Goal: Transaction & Acquisition: Purchase product/service

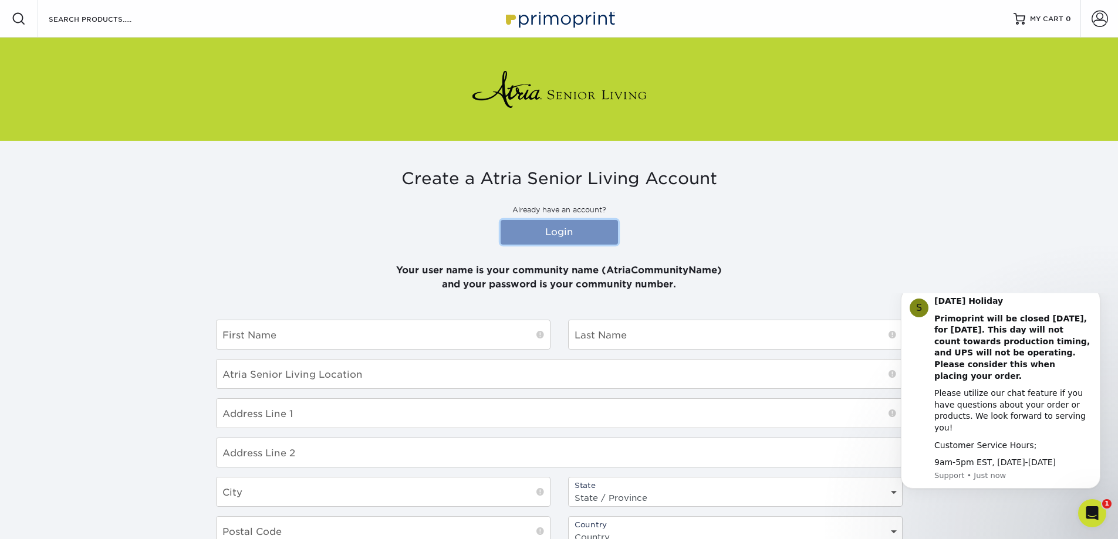
click at [565, 230] on link "Login" at bounding box center [558, 232] width 117 height 25
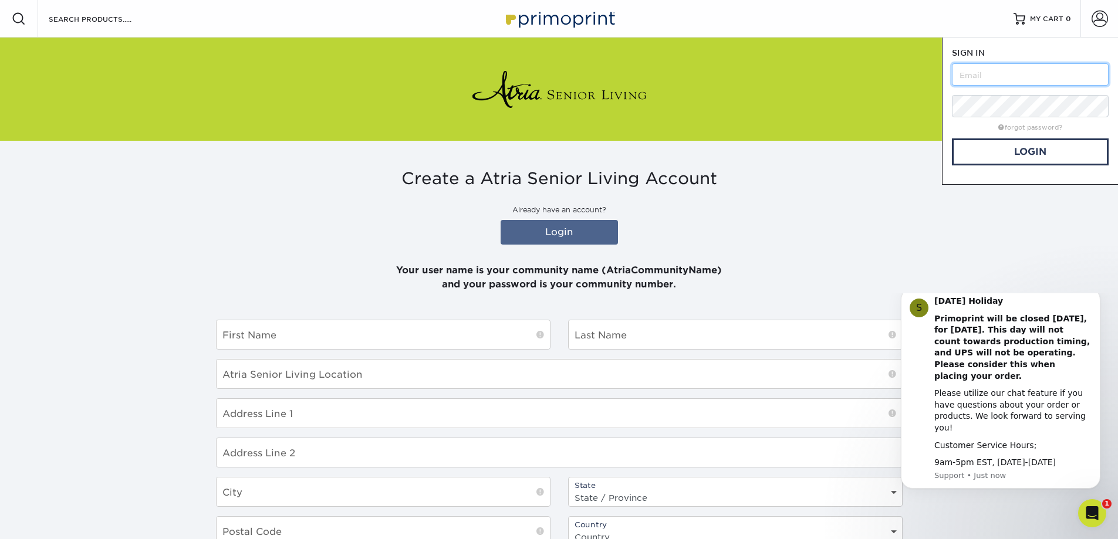
click at [1036, 69] on input "text" at bounding box center [1030, 74] width 157 height 22
click at [868, 202] on div "Create a Atria Senior Living Account Already have an account? Login Your user n…" at bounding box center [559, 230] width 686 height 123
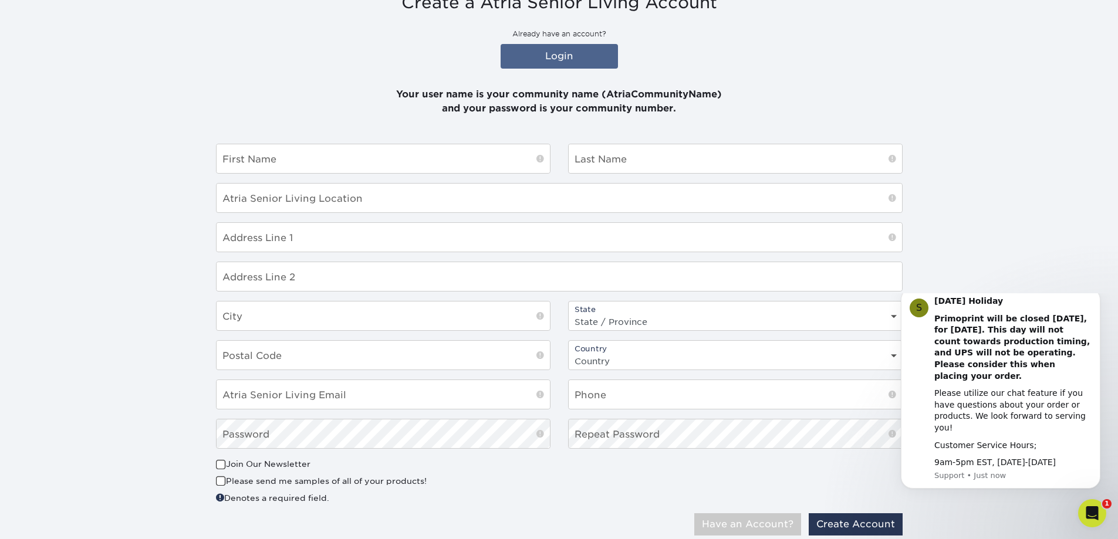
scroll to position [215, 0]
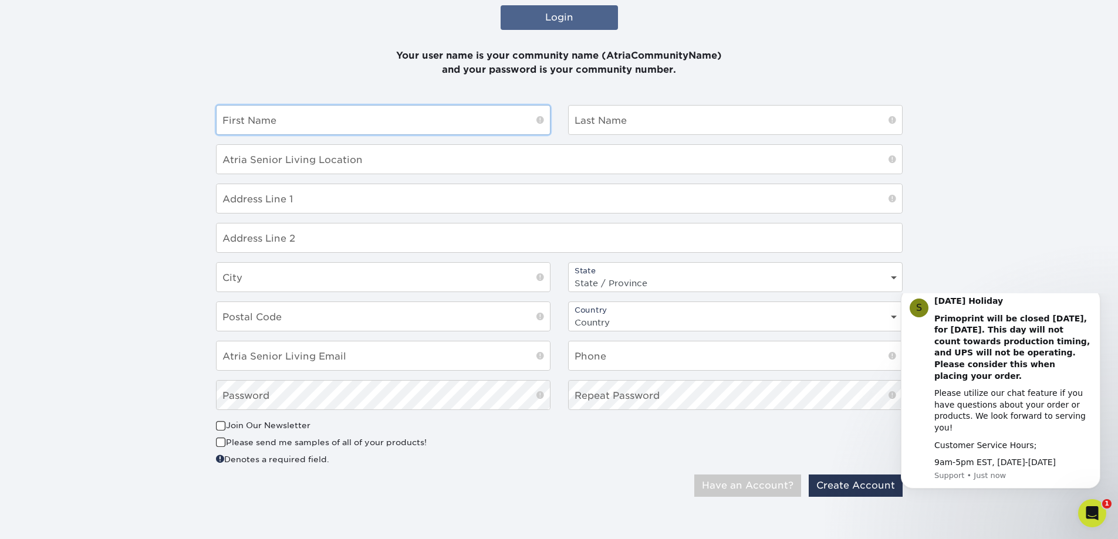
click at [272, 126] on input "text" at bounding box center [382, 120] width 333 height 29
type input "Breanne"
type input "Draper"
type input "1128 Alston Ridge Ct"
type input "Cary"
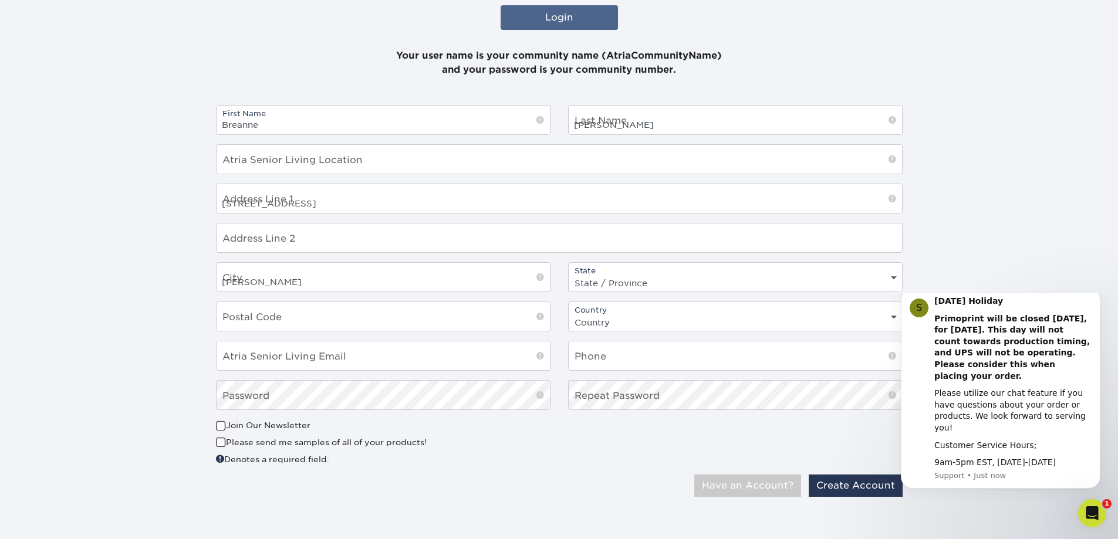
select select "NC"
type input "27519-3200"
select select "US"
type input "breanne.draper1130@gmail.com"
type input "9195000072"
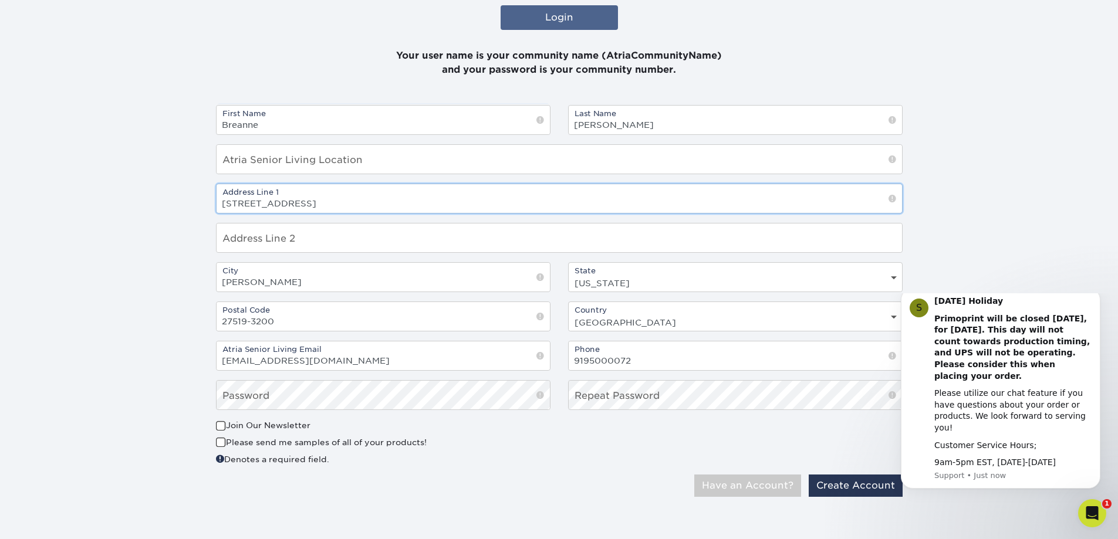
drag, startPoint x: 307, startPoint y: 210, endPoint x: 185, endPoint y: 201, distance: 123.0
click at [172, 211] on section "Create a Atria Senior Living Account Already have an account? Login Your user n…" at bounding box center [559, 230] width 1118 height 609
drag, startPoint x: 224, startPoint y: 291, endPoint x: 178, endPoint y: 290, distance: 45.2
click at [178, 290] on section "Create a Atria Senior Living Account Already have an account? Login Your user n…" at bounding box center [559, 230] width 1118 height 609
click at [445, 321] on input "27519-3200" at bounding box center [382, 316] width 333 height 29
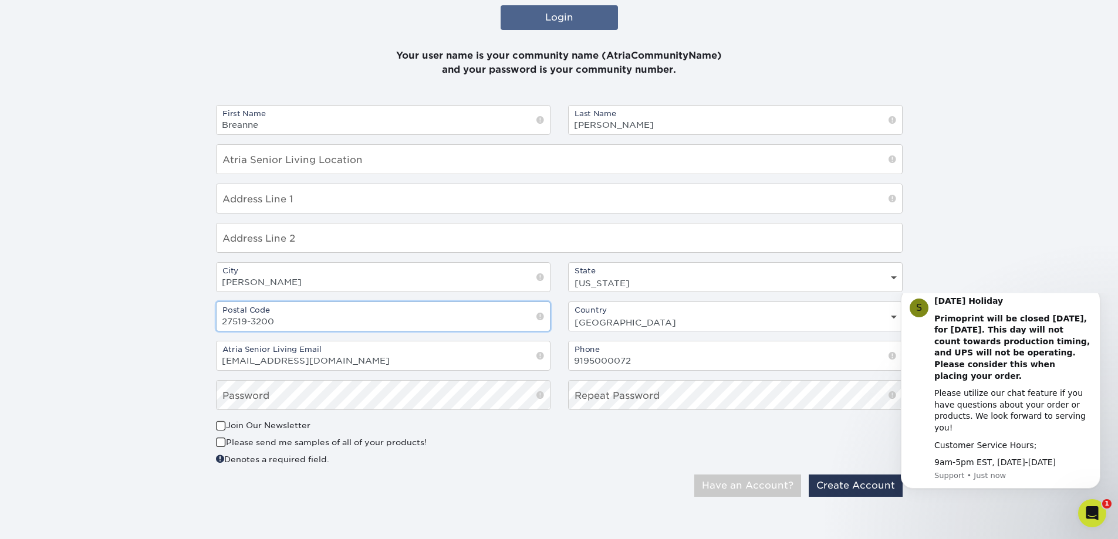
drag, startPoint x: 449, startPoint y: 319, endPoint x: 149, endPoint y: 312, distance: 299.9
click at [144, 316] on section "Create a Atria Senior Living Account Already have an account? Login Your user n…" at bounding box center [559, 230] width 1118 height 609
drag, startPoint x: 409, startPoint y: 363, endPoint x: 178, endPoint y: 358, distance: 231.8
click at [151, 364] on section "Create a Atria Senior Living Account Already have an account? Login Your user n…" at bounding box center [559, 230] width 1118 height 609
drag, startPoint x: 673, startPoint y: 362, endPoint x: 506, endPoint y: 360, distance: 166.6
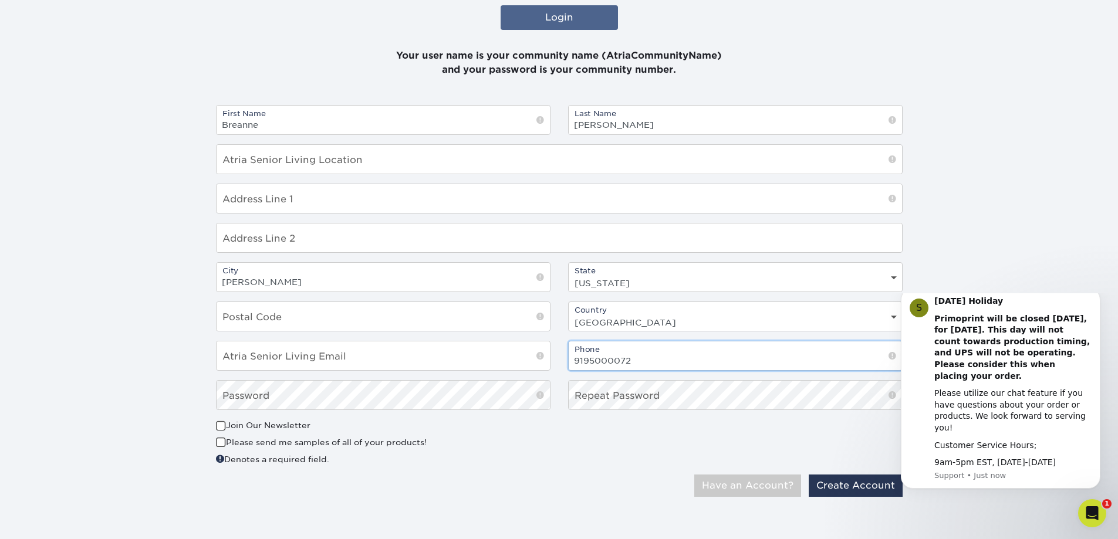
click at [506, 362] on div "First Name Breanne Last Name Draper Atria Senior Living Location Address Line 1…" at bounding box center [559, 262] width 704 height 314
drag, startPoint x: 659, startPoint y: 319, endPoint x: 532, endPoint y: 320, distance: 127.3
click at [532, 320] on div "First Name Breanne Last Name Draper Atria Senior Living Location Address Line 1…" at bounding box center [559, 262] width 704 height 314
click at [568, 314] on select "Country United States Canada" at bounding box center [734, 322] width 333 height 17
click at [256, 163] on input "text" at bounding box center [558, 159] width 685 height 29
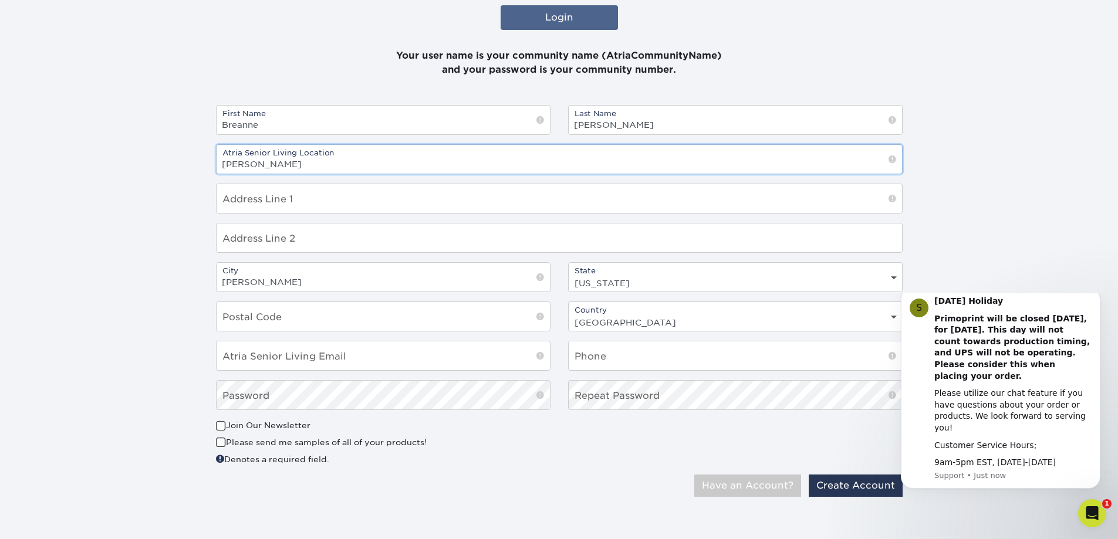
type input "[PERSON_NAME]"
click at [267, 185] on input "text" at bounding box center [558, 198] width 685 height 29
type input "7000 Regency Parkway"
click at [301, 319] on input "text" at bounding box center [382, 316] width 333 height 29
type input "27518"
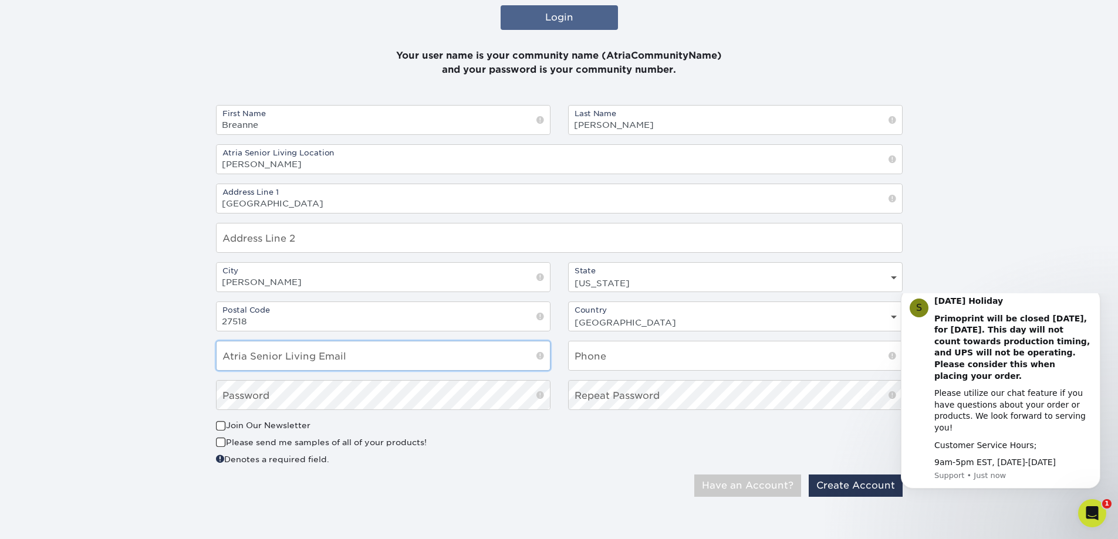
click at [255, 360] on input "email" at bounding box center [382, 355] width 333 height 29
type input "[EMAIL_ADDRESS][PERSON_NAME][DOMAIN_NAME]"
click at [633, 355] on input "text" at bounding box center [734, 355] width 333 height 29
type input "9849607765"
click at [862, 488] on button "Create Account" at bounding box center [855, 486] width 94 height 22
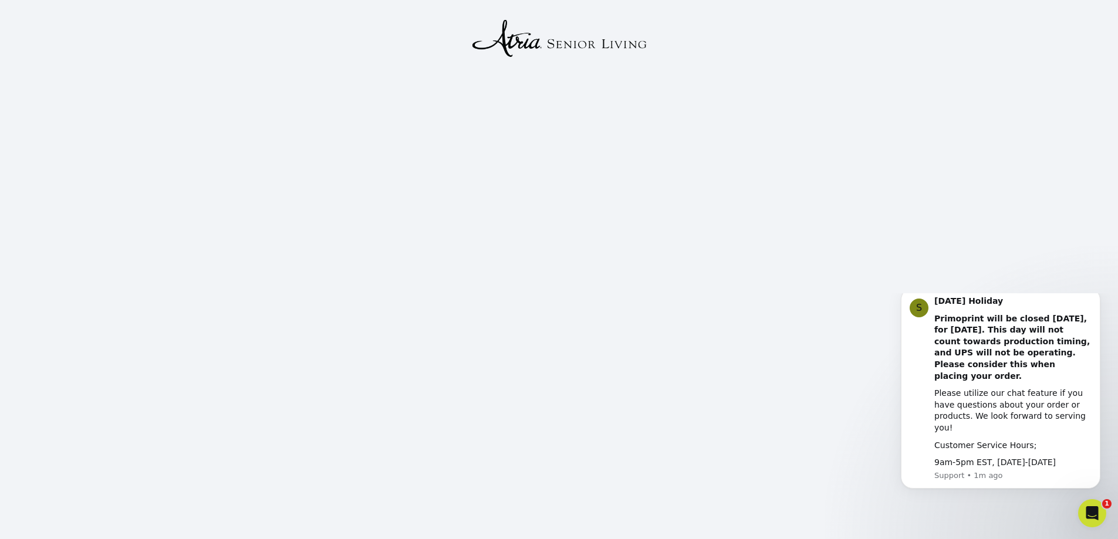
scroll to position [117, 0]
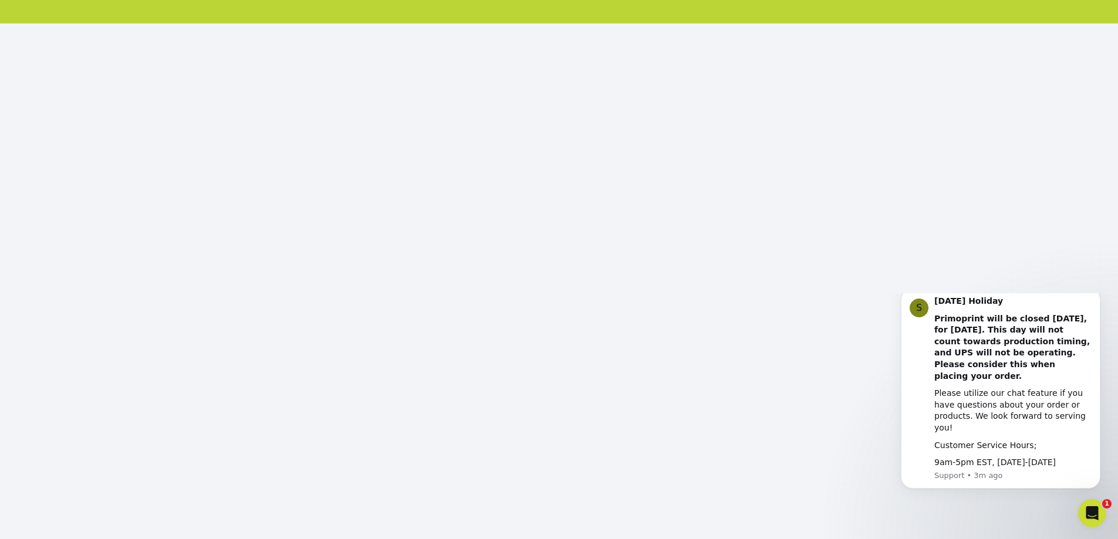
click at [1007, 300] on body "S [DATE] Holiday Primoprint will be closed [DATE], for [DATE]. This day will no…" at bounding box center [1000, 400] width 225 height 205
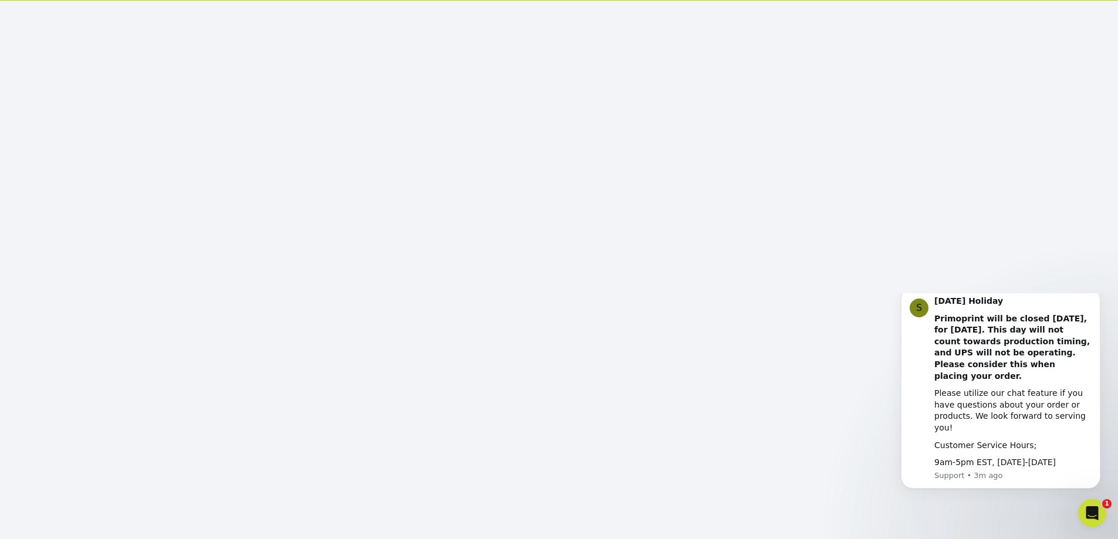
scroll to position [153, 0]
click at [1097, 295] on icon "Dismiss notification" at bounding box center [1097, 292] width 6 height 6
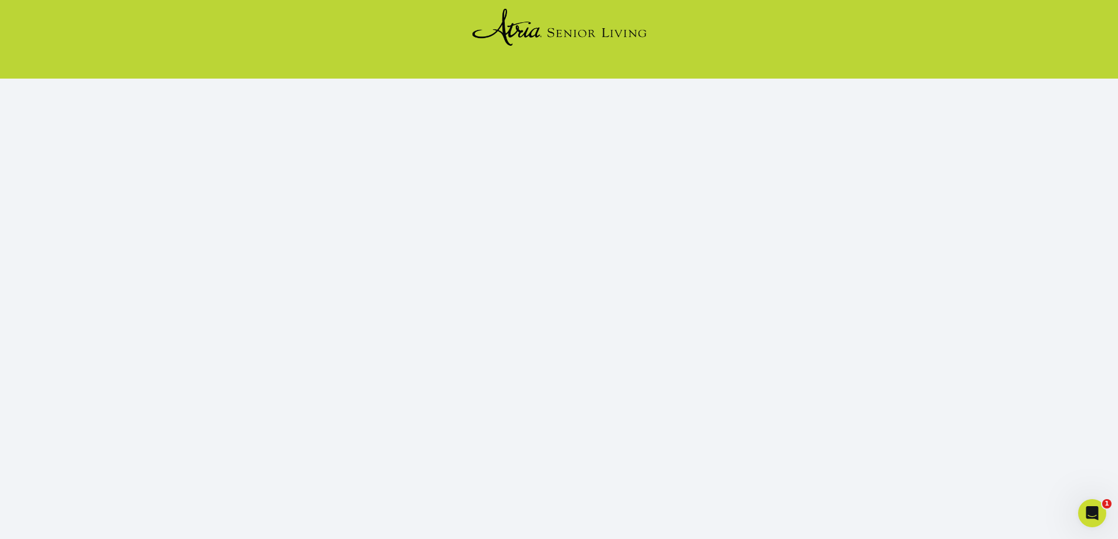
scroll to position [0, 0]
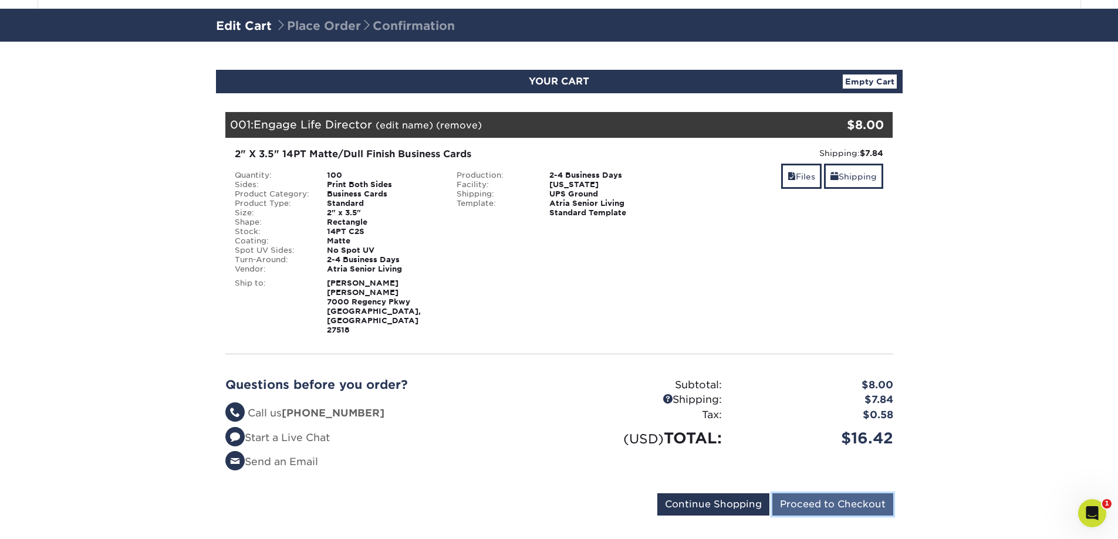
click at [811, 493] on input "Proceed to Checkout" at bounding box center [832, 504] width 121 height 22
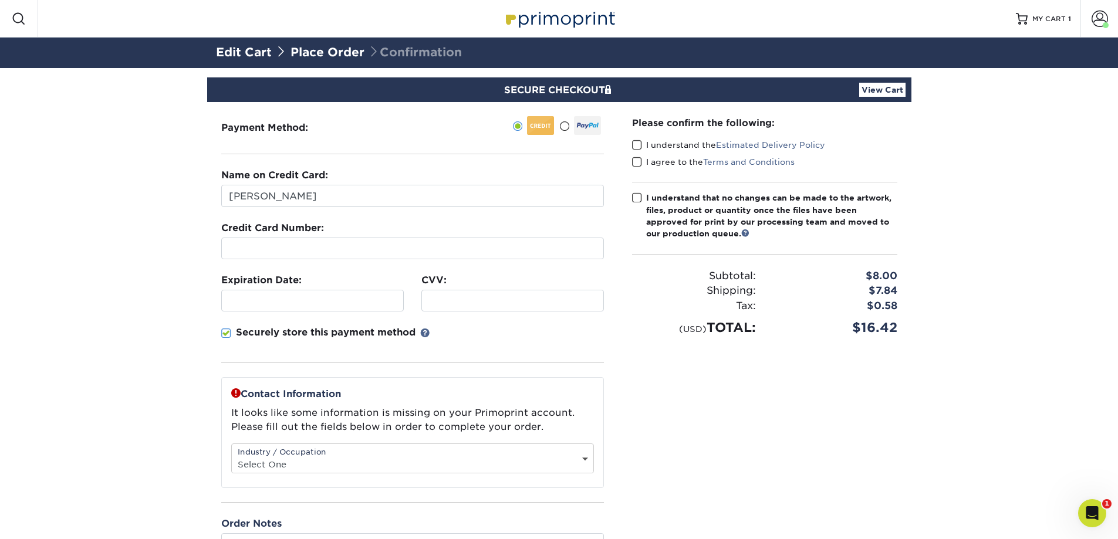
click at [675, 355] on div "Please confirm the following: I understand the Estimated Delivery Policy I agre…" at bounding box center [764, 341] width 293 height 479
click at [479, 293] on div at bounding box center [512, 301] width 182 height 22
click at [168, 328] on section "SECURE CHECKOUT View Cart Payment Method: Name on Credit Card:" at bounding box center [559, 370] width 1118 height 605
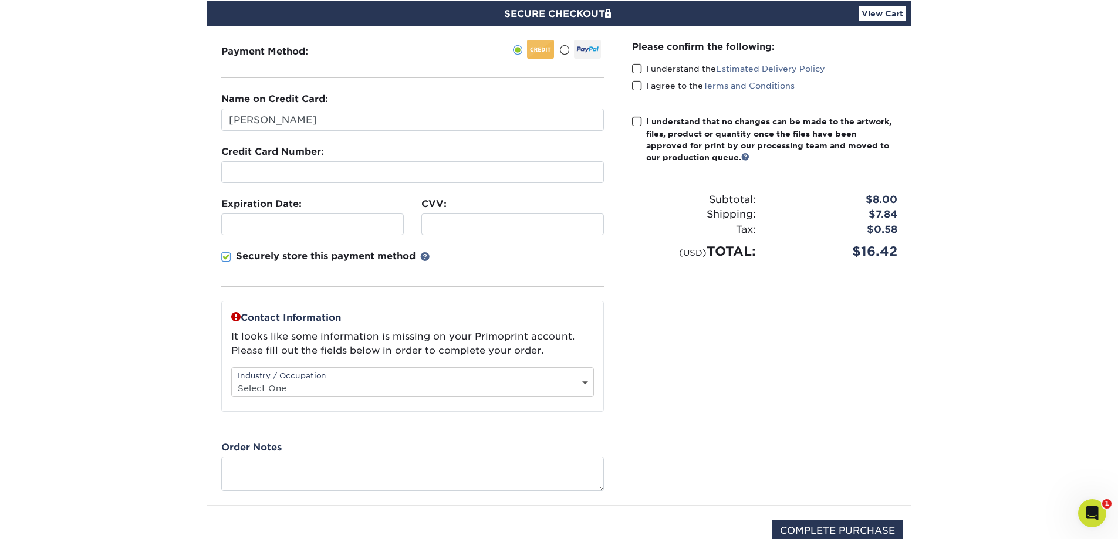
scroll to position [134, 0]
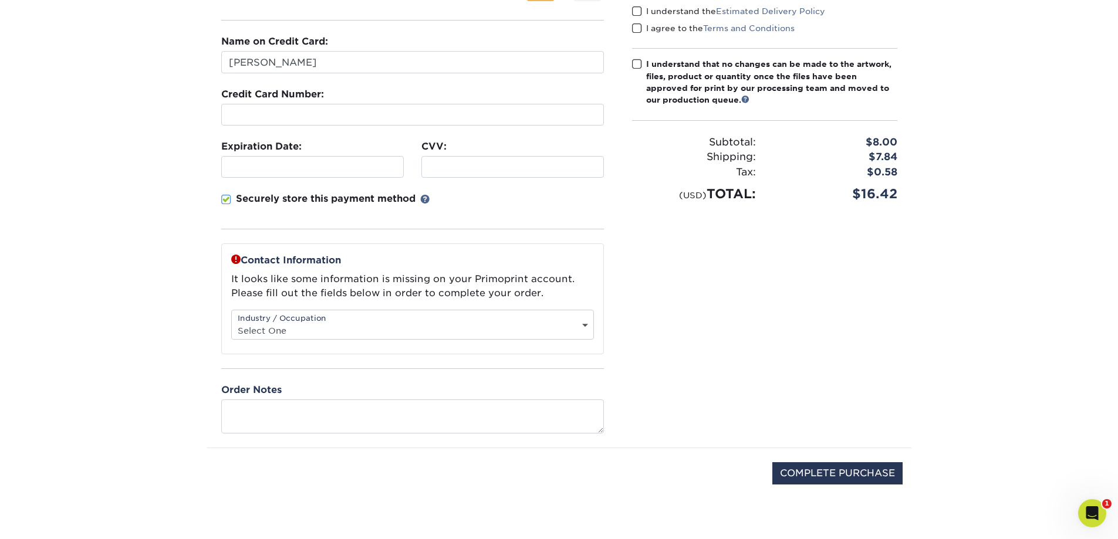
click at [297, 320] on div "Industry / Occupation Select One Administrative Executive Human Resources Const…" at bounding box center [412, 325] width 363 height 30
click at [585, 327] on select "Select One Administrative Executive Human Resources Construction Education Ente…" at bounding box center [412, 330] width 361 height 17
select select "8"
click at [232, 322] on select "Select One Administrative Executive Human Resources Construction Education Ente…" at bounding box center [412, 330] width 361 height 17
click at [754, 299] on div "Please confirm the following: I understand the Estimated Delivery Policy I agre…" at bounding box center [764, 207] width 293 height 479
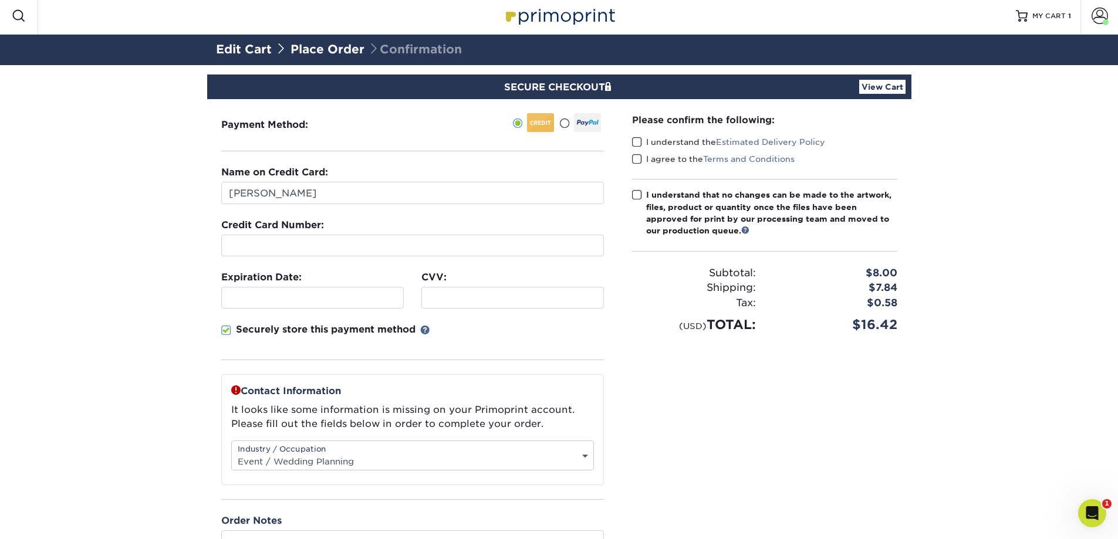
scroll to position [0, 0]
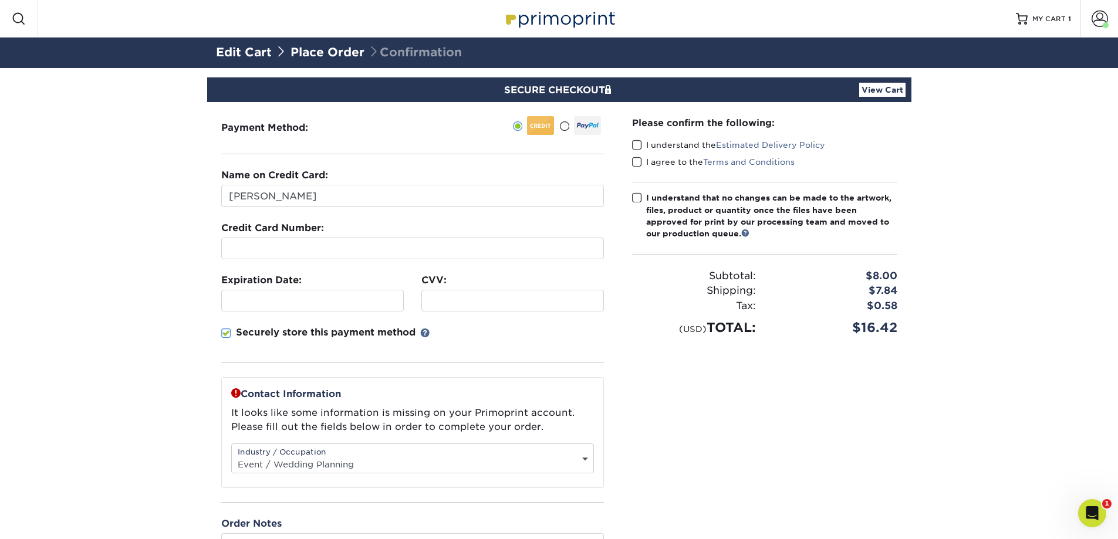
click at [636, 142] on span at bounding box center [637, 145] width 10 height 11
click at [0, 0] on input "I understand the Estimated Delivery Policy" at bounding box center [0, 0] width 0 height 0
click at [636, 163] on span at bounding box center [637, 162] width 10 height 11
click at [0, 0] on input "I agree to the Terms and Conditions" at bounding box center [0, 0] width 0 height 0
click at [636, 200] on span at bounding box center [637, 197] width 10 height 11
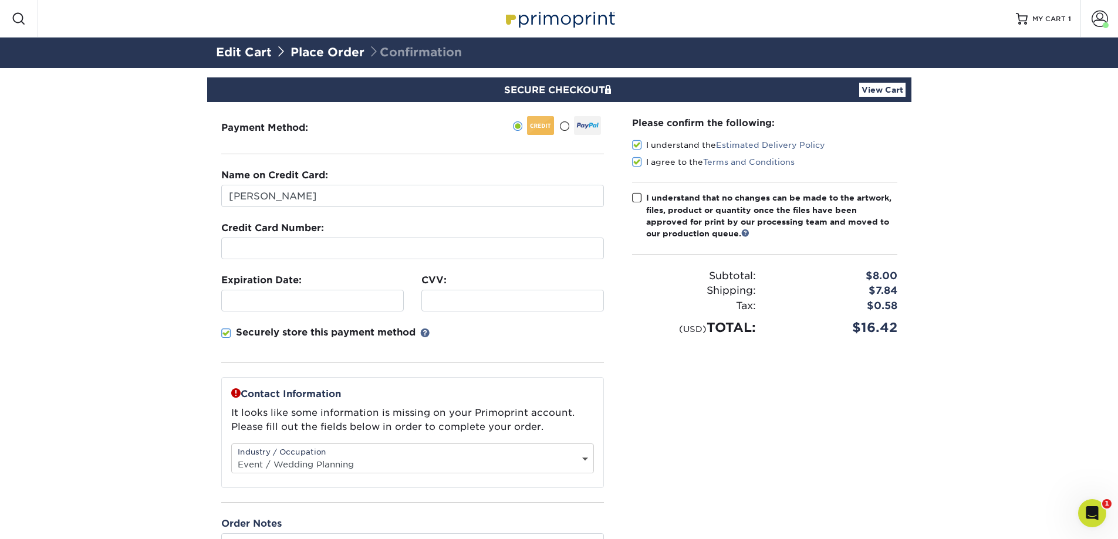
click at [0, 0] on input "I understand that no changes can be made to the artwork, files, product or quan…" at bounding box center [0, 0] width 0 height 0
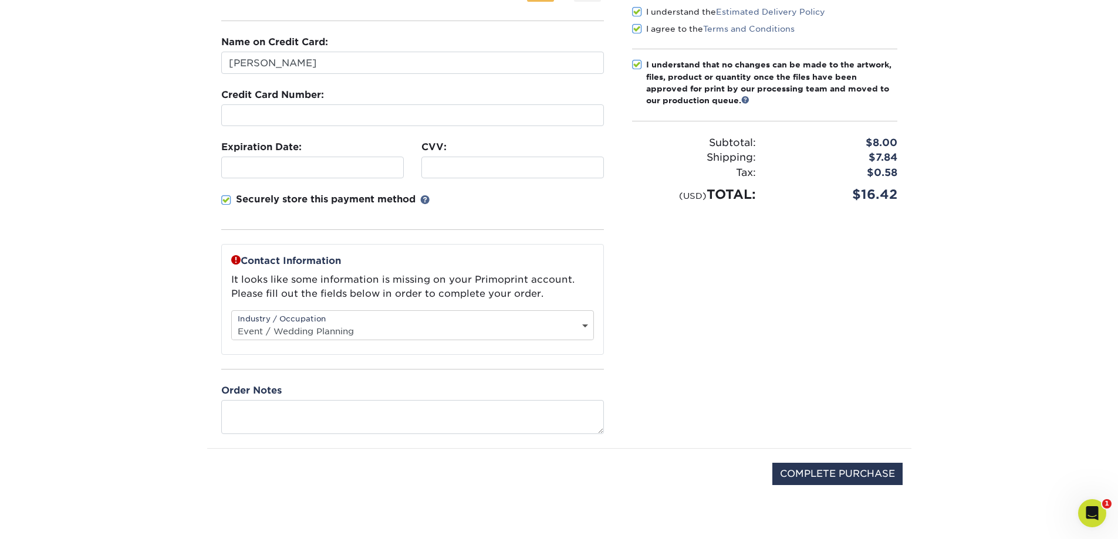
scroll to position [134, 0]
click at [860, 468] on input "COMPLETE PURCHASE" at bounding box center [837, 473] width 130 height 22
type input "PROCESSING, PLEASE WAIT..."
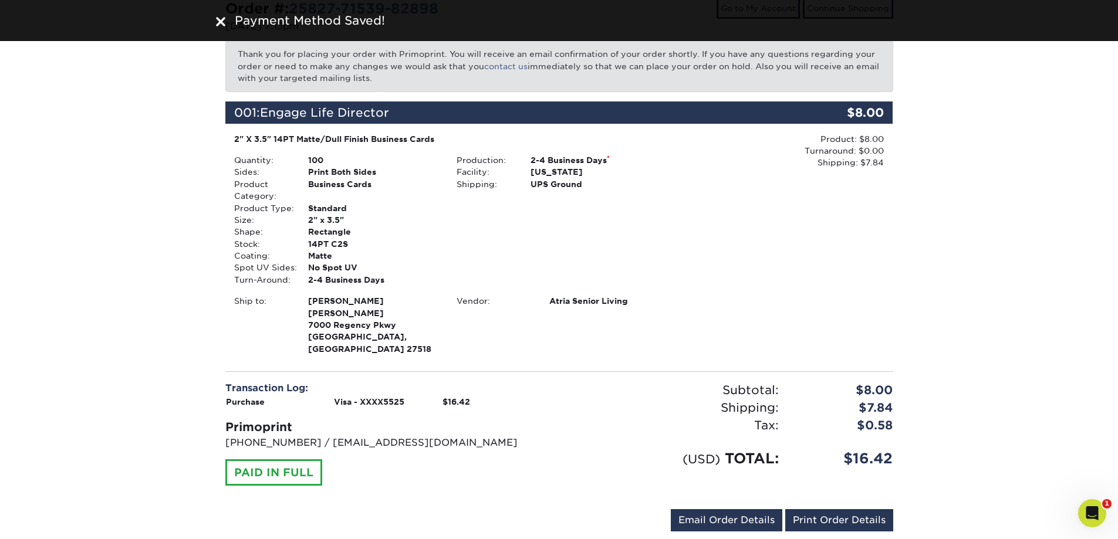
scroll to position [156, 0]
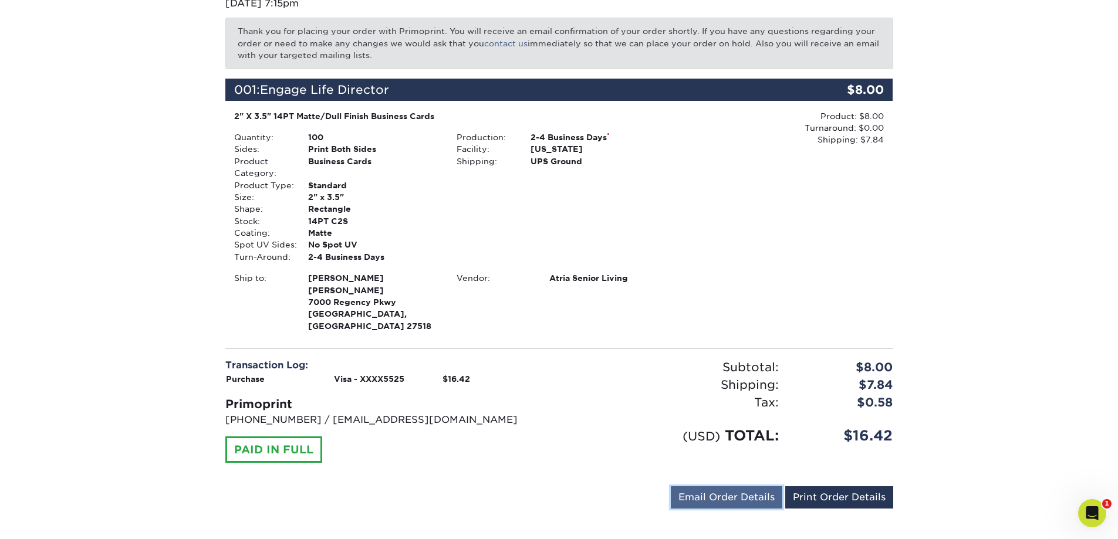
click at [747, 489] on link "Email Order Details" at bounding box center [726, 497] width 111 height 22
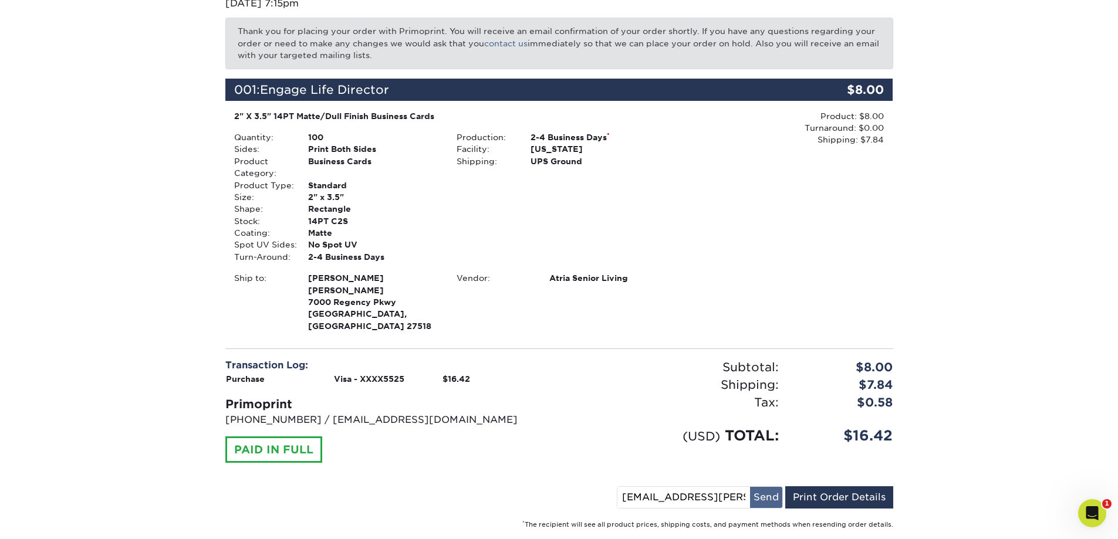
click at [761, 487] on button "Send" at bounding box center [766, 497] width 32 height 21
click at [874, 488] on link "Print Order Details" at bounding box center [839, 497] width 108 height 22
